Goal: Task Accomplishment & Management: Use online tool/utility

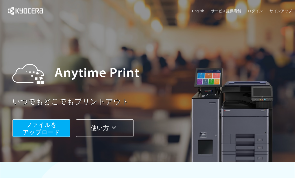
click at [51, 127] on span "ファイルを ​​アップロード" at bounding box center [41, 129] width 37 height 14
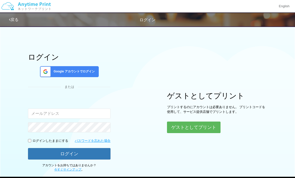
click at [204, 124] on button "ゲストとしてプリント" at bounding box center [194, 128] width 54 height 12
click at [203, 125] on button "ゲストとしてプリント" at bounding box center [194, 128] width 54 height 12
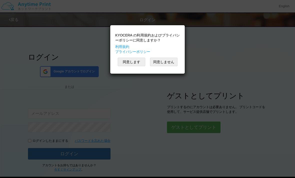
click at [133, 61] on button "同意します" at bounding box center [132, 62] width 28 height 9
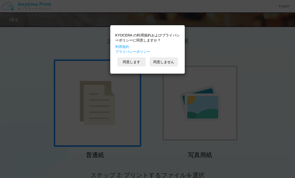
click at [131, 62] on button "同意します" at bounding box center [132, 62] width 28 height 9
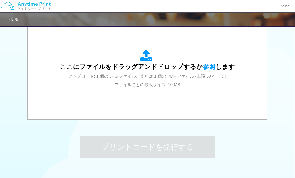
scroll to position [186, 0]
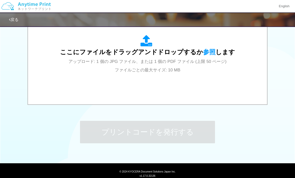
click at [192, 74] on div "ここにファイルをドラッグアンドドロップするか 参照 します アップロード: 1 個の JPG ファイル、または 1 個の PDF ファイル (上限 50 ペー…" at bounding box center [147, 55] width 229 height 90
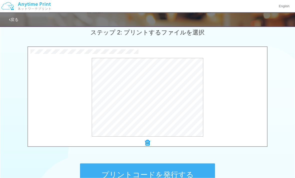
scroll to position [143, 0]
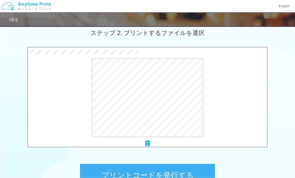
click at [186, 175] on button "プリントコードを発行する" at bounding box center [147, 175] width 135 height 23
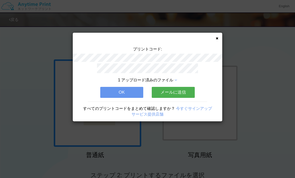
click at [137, 96] on button "OK" at bounding box center [121, 92] width 43 height 11
